Goal: Task Accomplishment & Management: Manage account settings

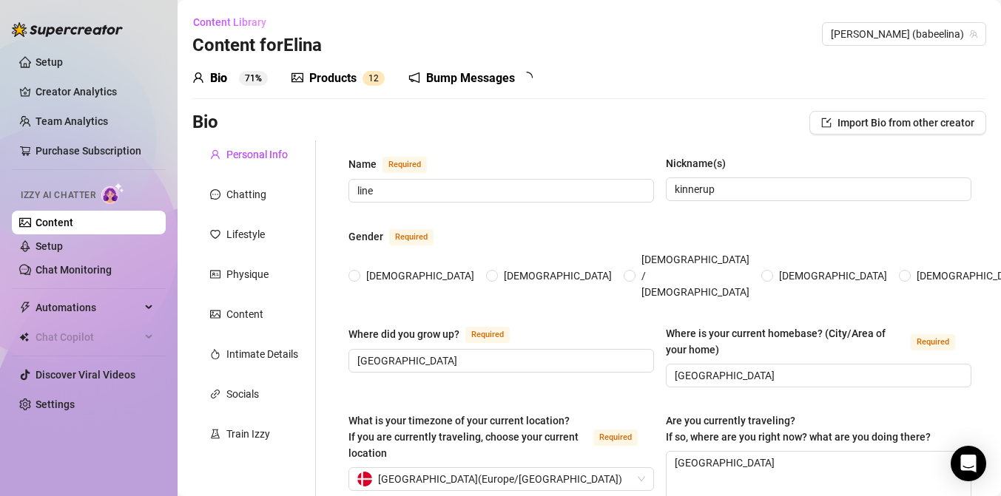
radio input "true"
type input "[DATE]"
click at [976, 27] on span "[PERSON_NAME] (babeelina)" at bounding box center [904, 34] width 146 height 22
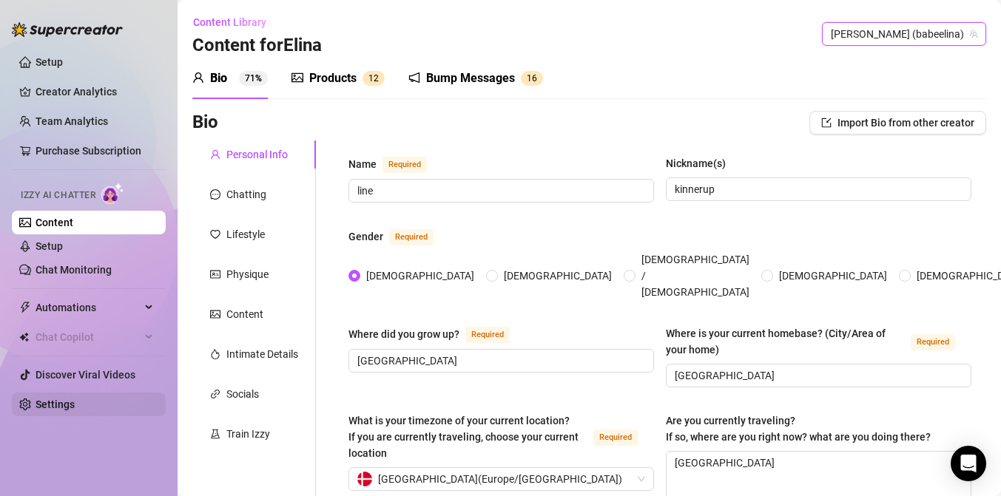
click at [68, 399] on link "Settings" at bounding box center [55, 405] width 39 height 12
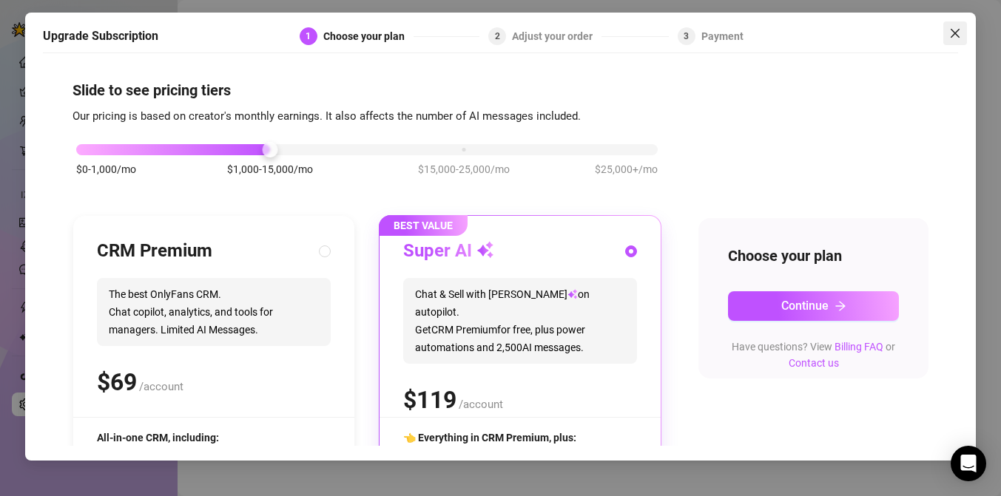
click at [948, 30] on span "Close" at bounding box center [955, 33] width 24 height 12
